Goal: Information Seeking & Learning: Learn about a topic

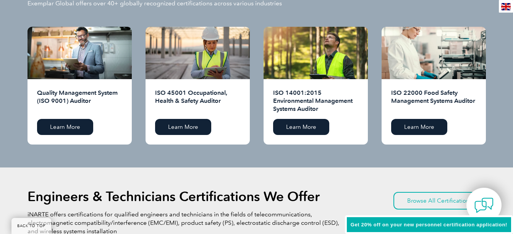
scroll to position [764, 0]
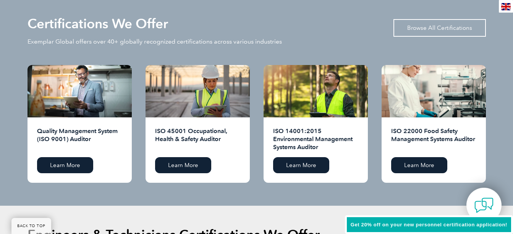
click at [424, 30] on link "Browse All Certifications" at bounding box center [439, 28] width 92 height 18
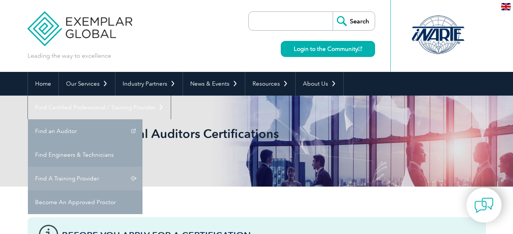
click at [94, 181] on link "Find A Training Provider" at bounding box center [85, 179] width 115 height 24
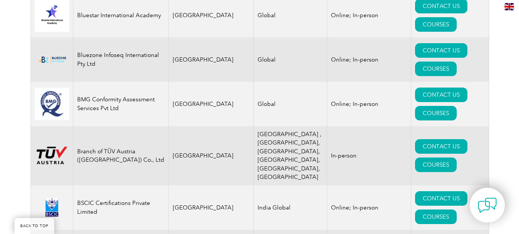
scroll to position [1681, 0]
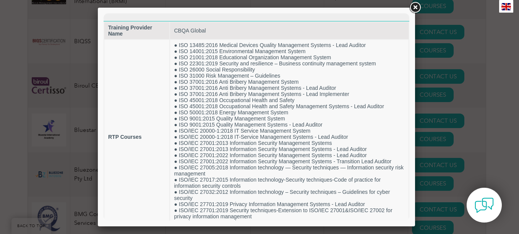
scroll to position [0, 0]
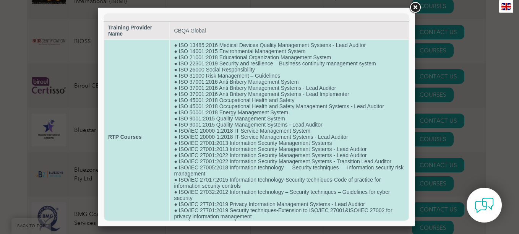
click at [256, 60] on td "● ISO 13485:2016 Medical Devices Quality Management Systems - Lead Auditor ● IS…" at bounding box center [289, 137] width 238 height 194
click at [256, 58] on td "● ISO 13485:2016 Medical Devices Quality Management Systems - Lead Auditor ● IS…" at bounding box center [289, 137] width 238 height 194
click at [256, 57] on td "● ISO 13485:2016 Medical Devices Quality Management Systems - Lead Auditor ● IS…" at bounding box center [289, 137] width 238 height 194
drag, startPoint x: 256, startPoint y: 57, endPoint x: 223, endPoint y: 57, distance: 33.2
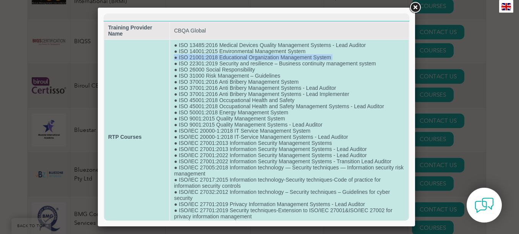
click at [223, 57] on td "● ISO 13485:2016 Medical Devices Quality Management Systems - Lead Auditor ● IS…" at bounding box center [289, 137] width 238 height 194
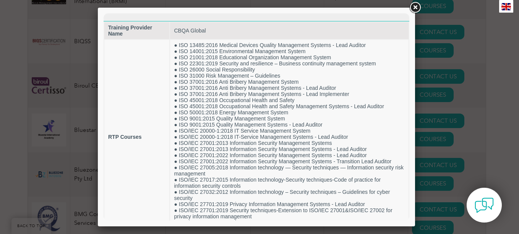
click at [413, 9] on link at bounding box center [415, 8] width 14 height 14
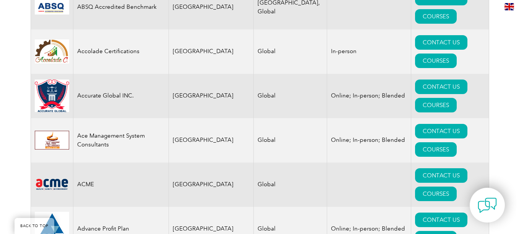
scroll to position [580, 0]
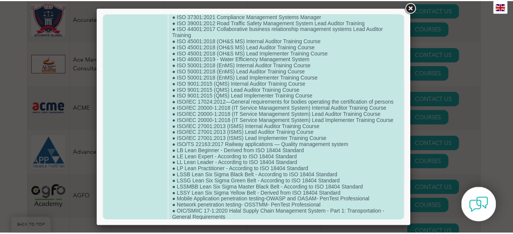
scroll to position [458, 0]
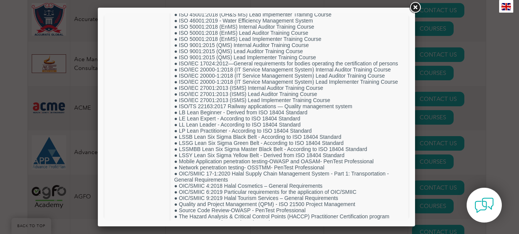
click at [418, 8] on link at bounding box center [415, 8] width 14 height 14
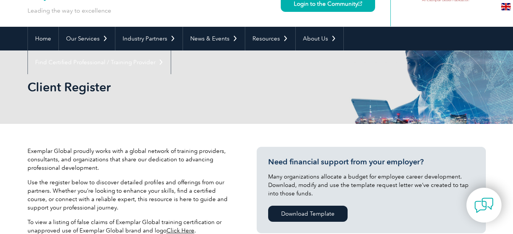
scroll to position [0, 0]
